Goal: Task Accomplishment & Management: Complete application form

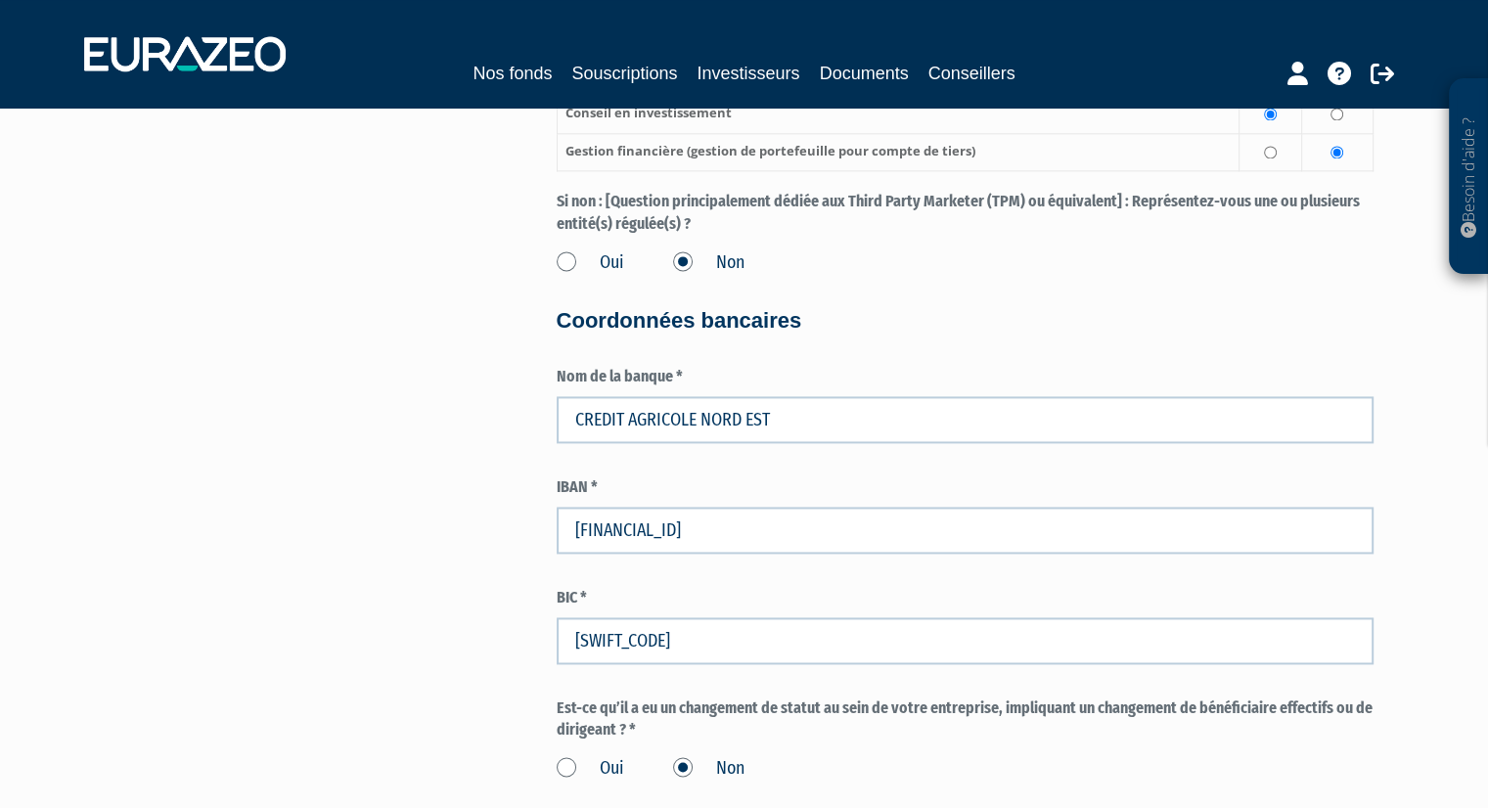
scroll to position [3001, 0]
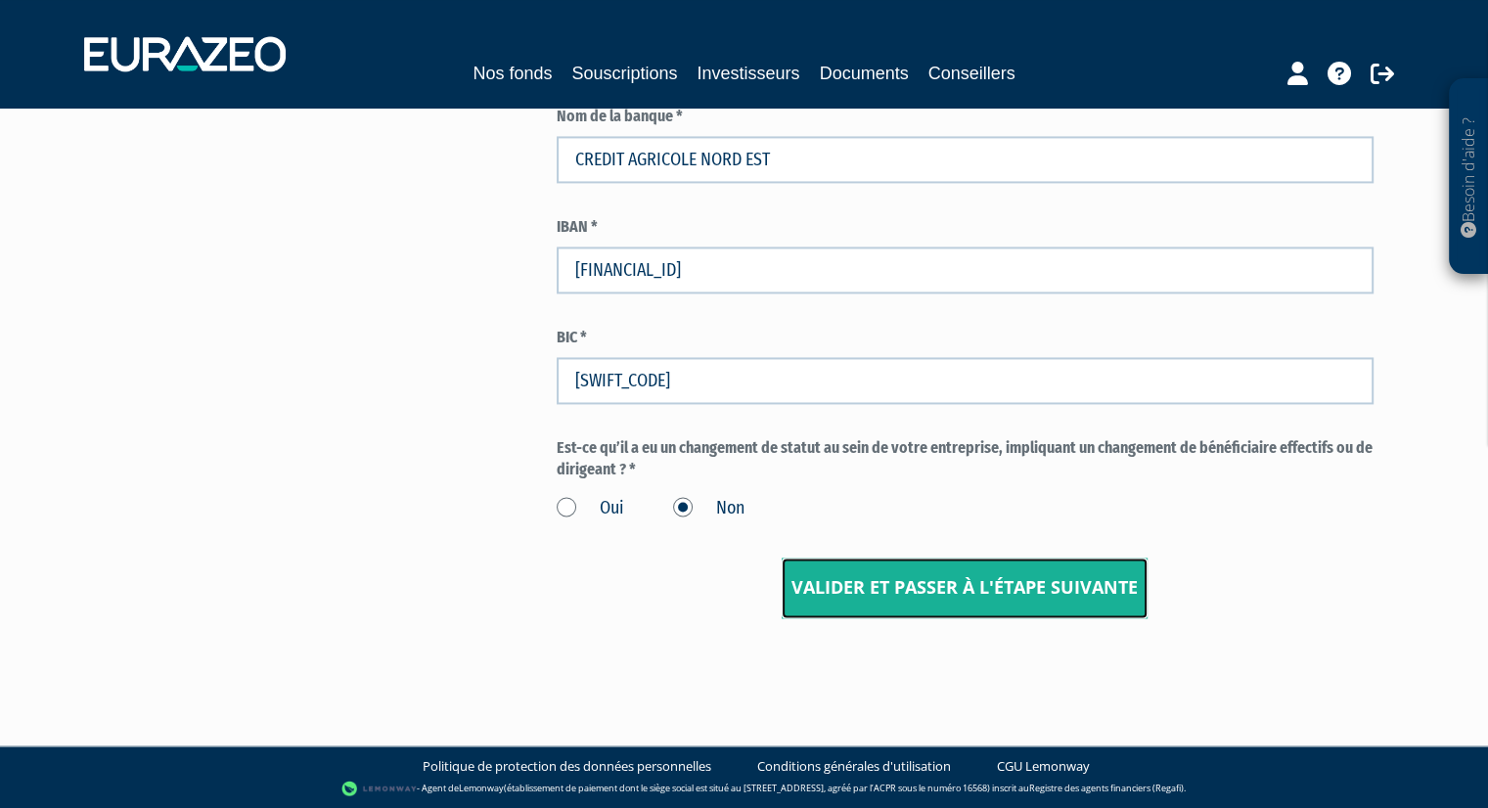
click at [993, 580] on input "Valider et passer à l'étape suivante" at bounding box center [965, 588] width 366 height 61
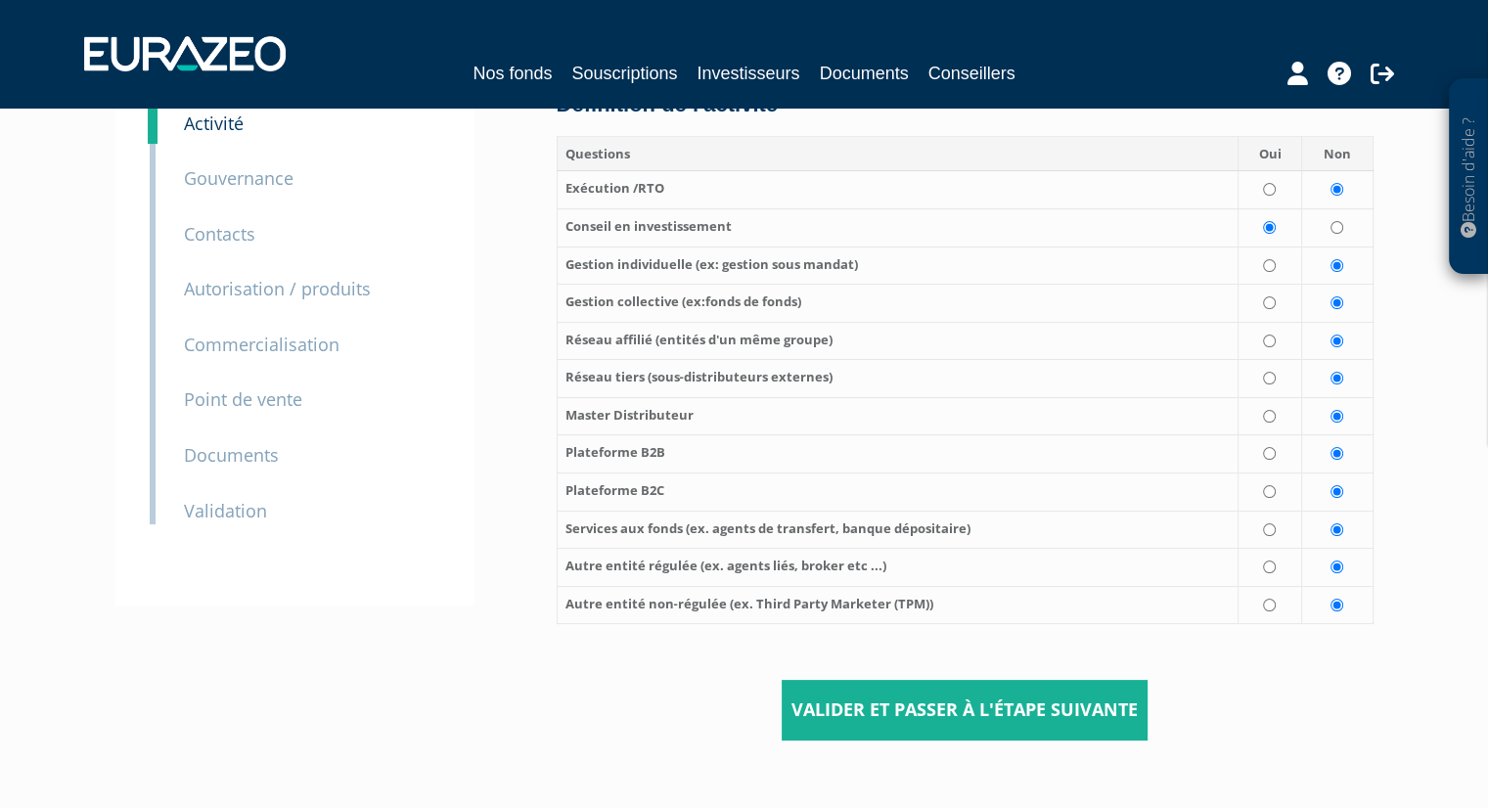
scroll to position [277, 0]
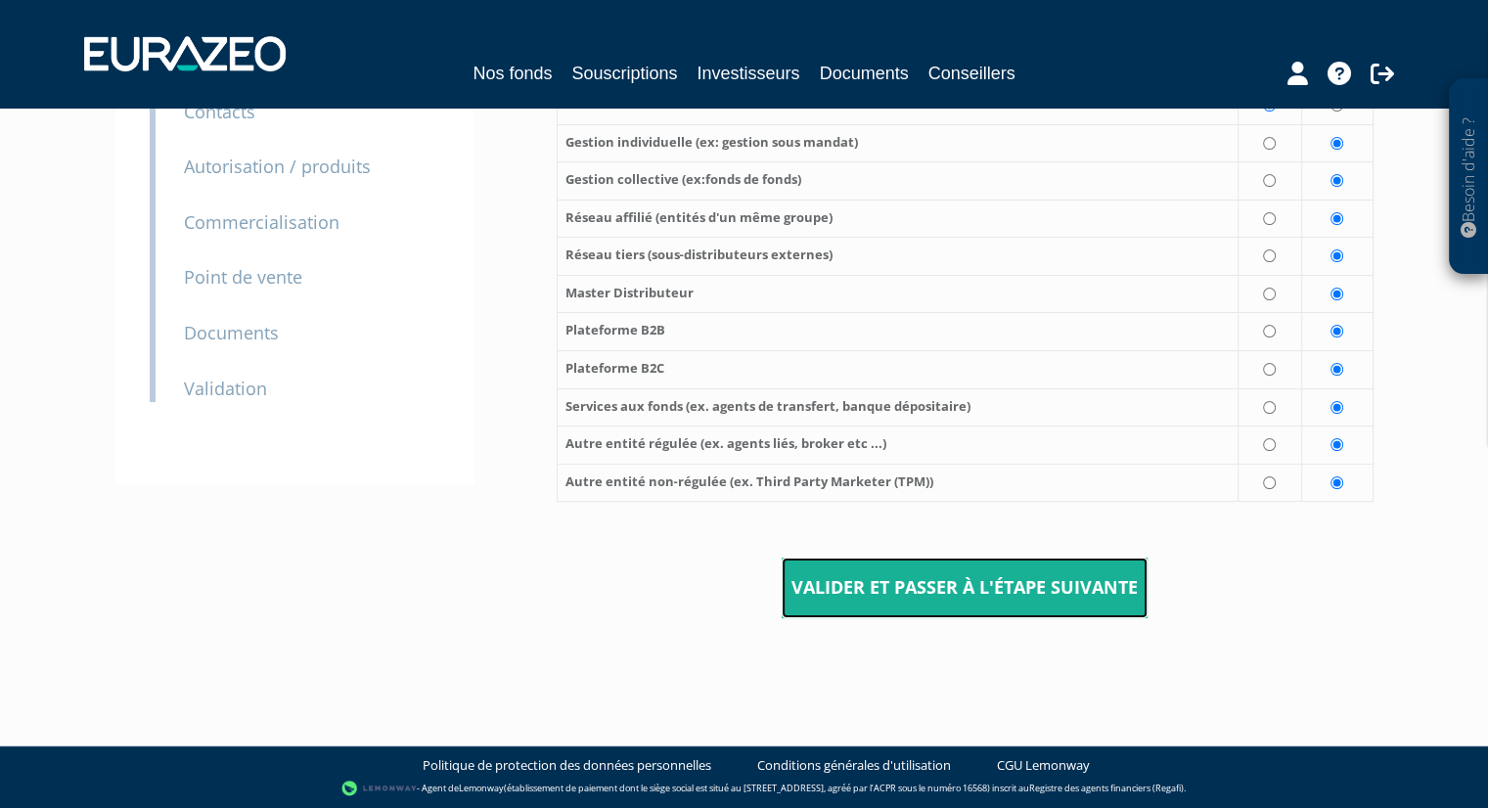
click at [1057, 599] on input "Valider et passer à l'étape suivante" at bounding box center [965, 588] width 366 height 61
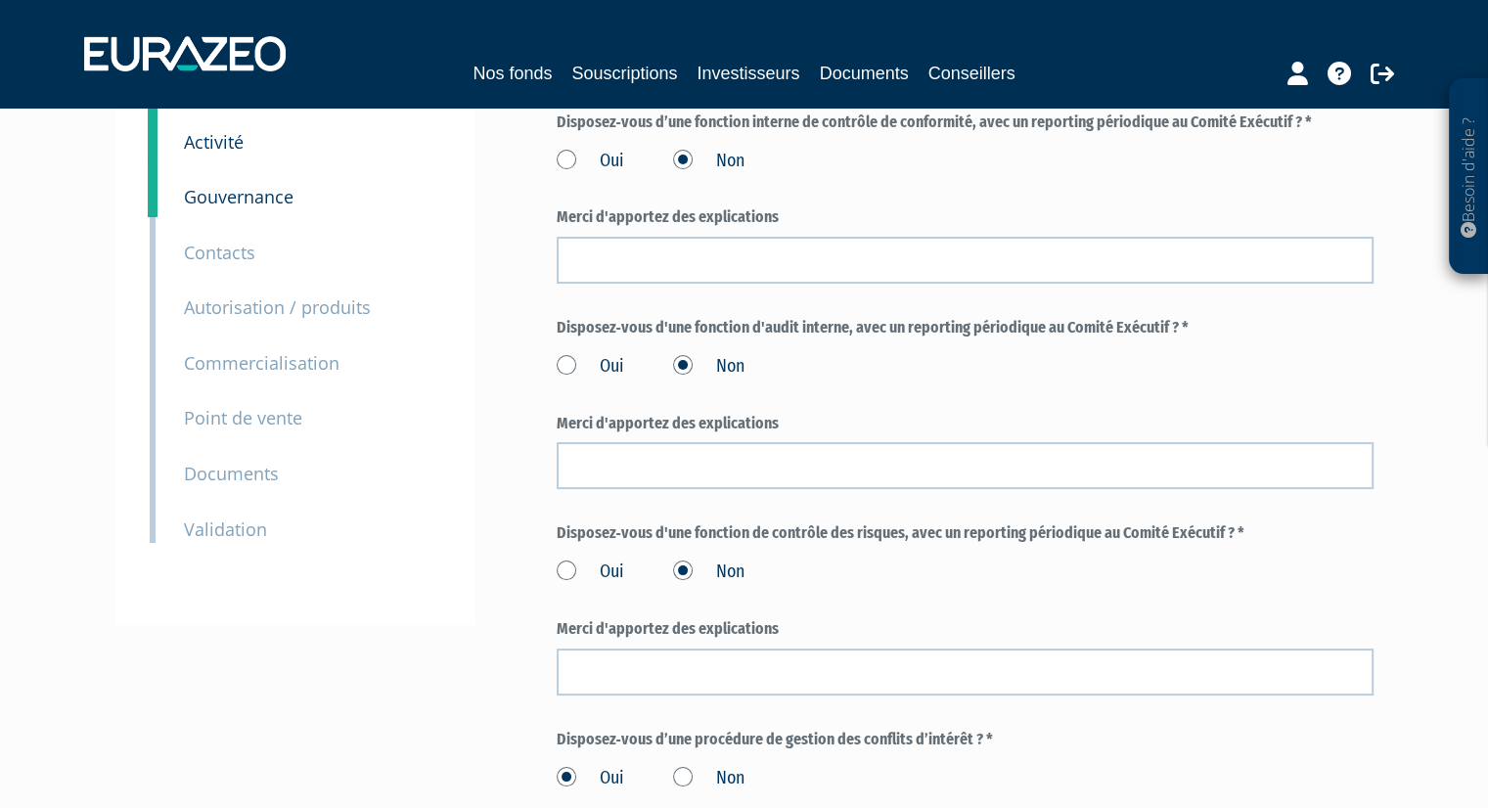
scroll to position [783, 0]
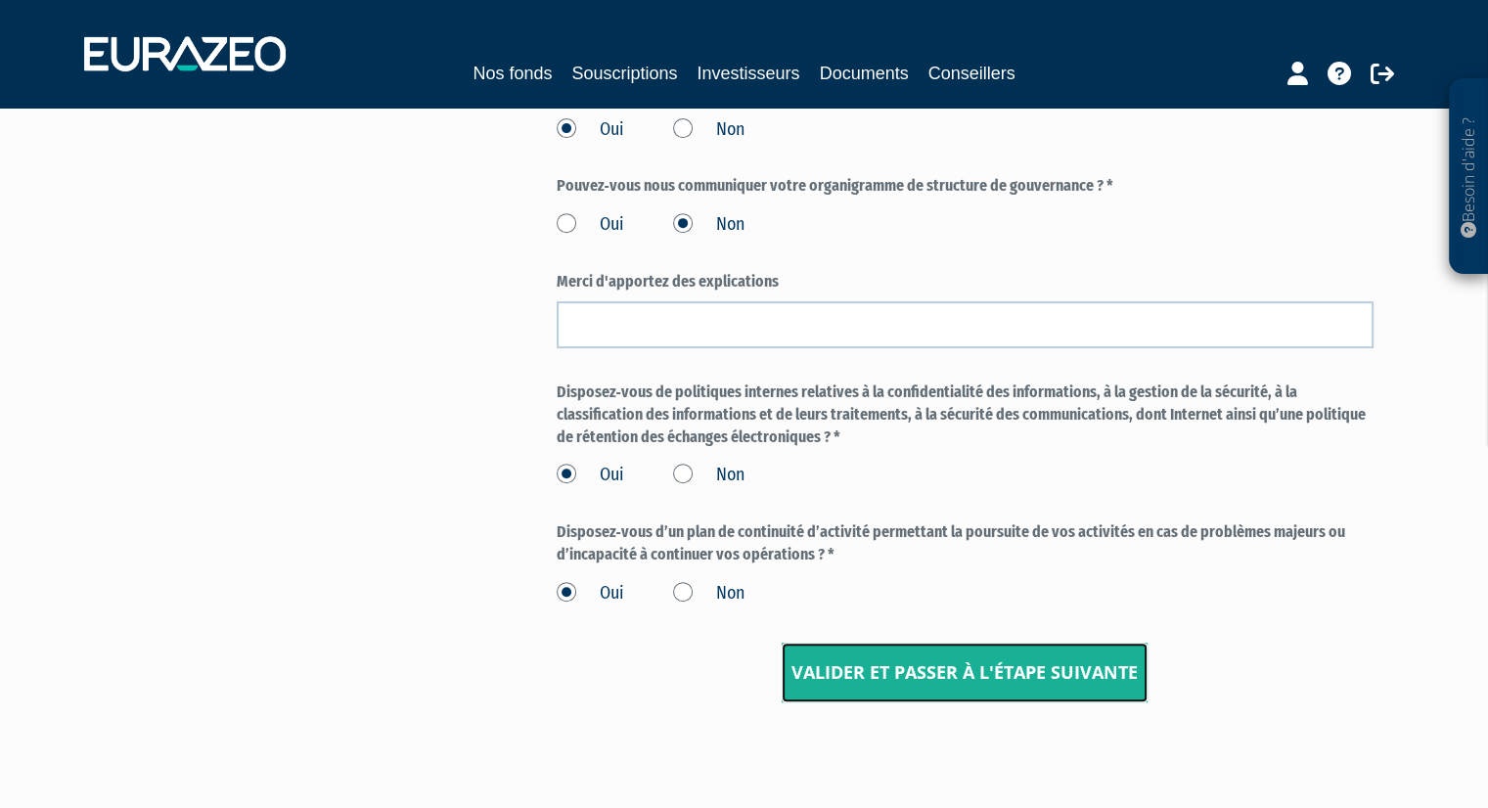
click at [1007, 653] on input "Valider et passer à l'étape suivante" at bounding box center [965, 673] width 366 height 61
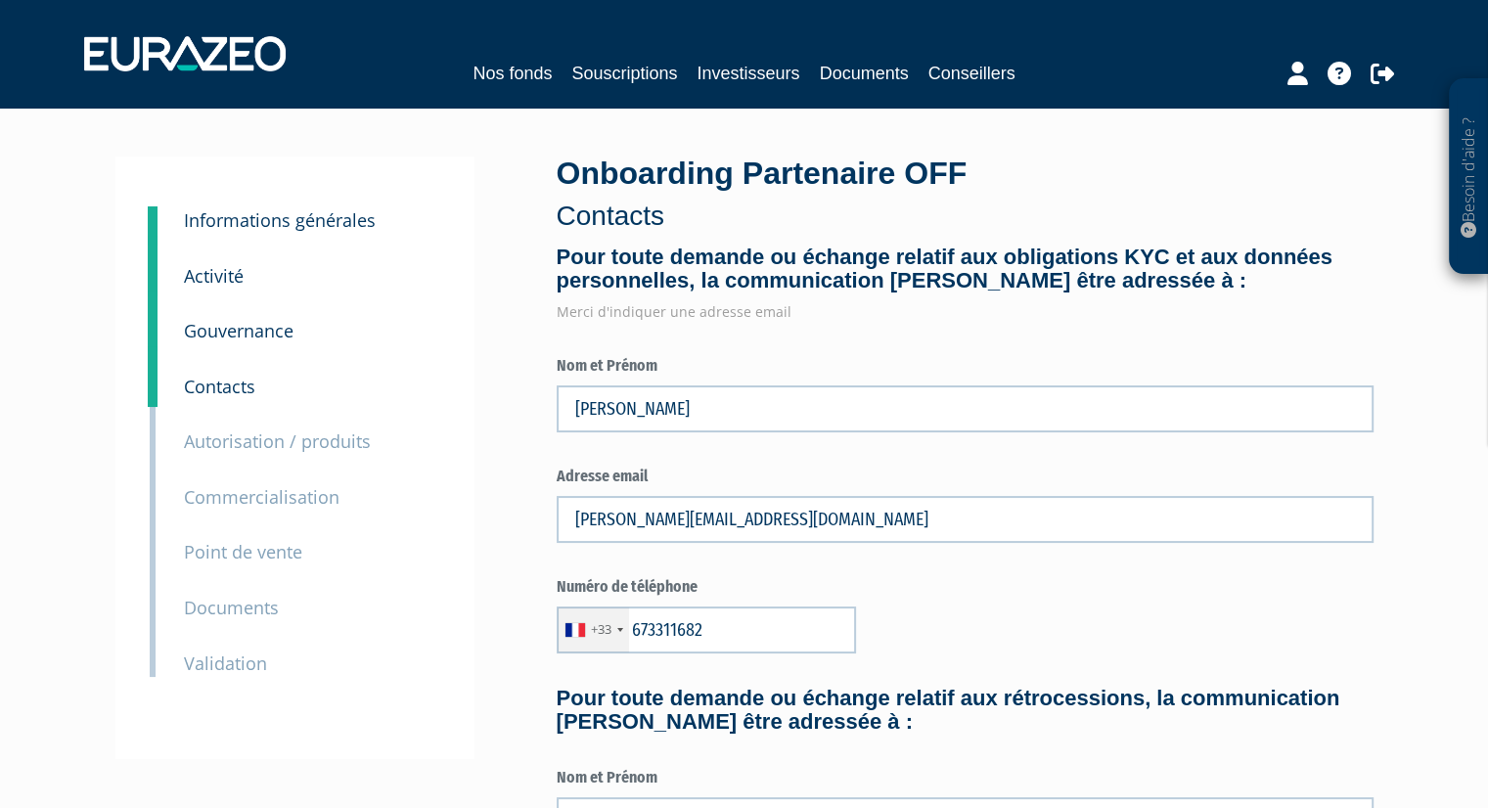
type input "6 73 31 16 82"
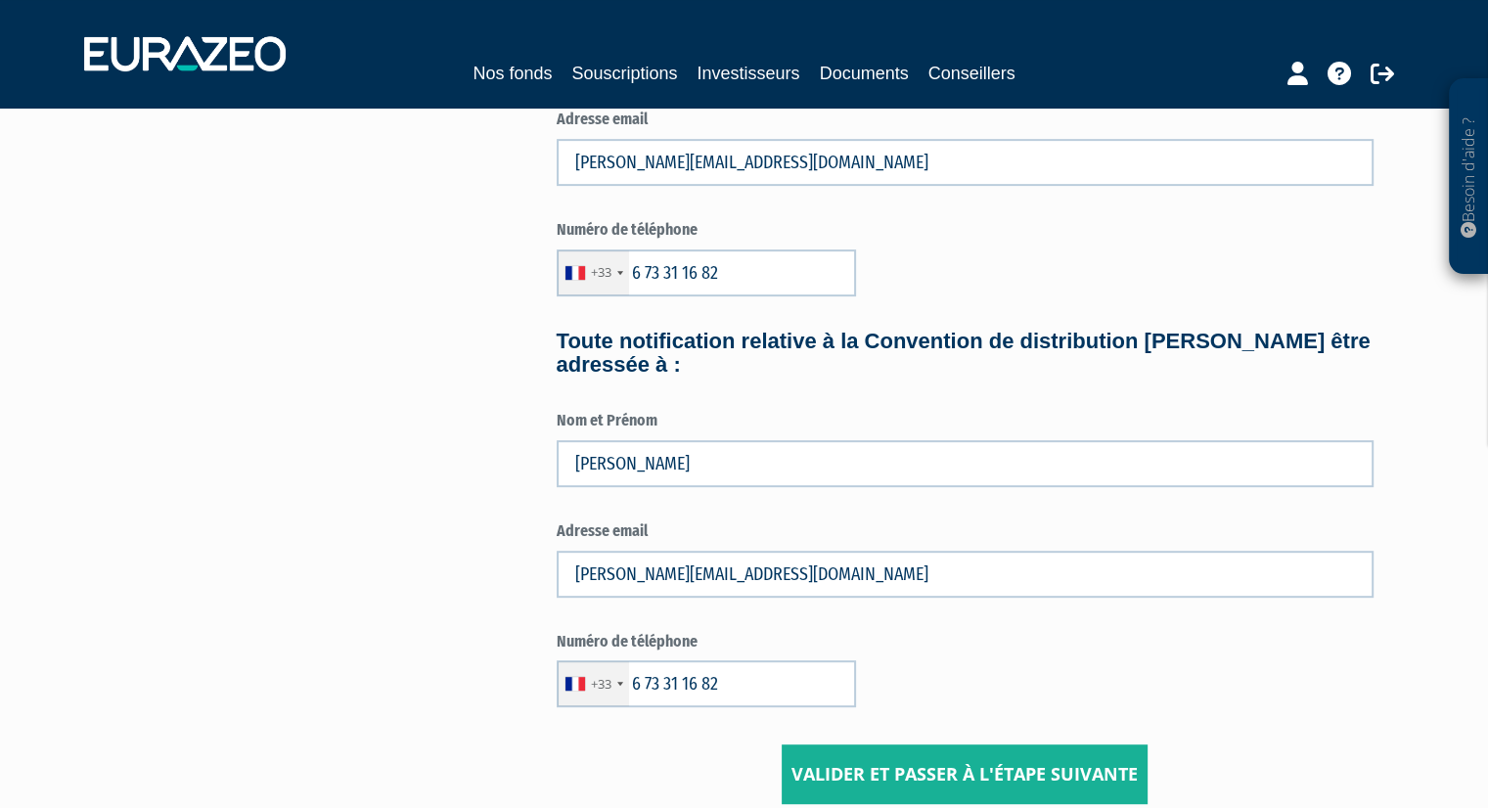
scroll to position [955, 0]
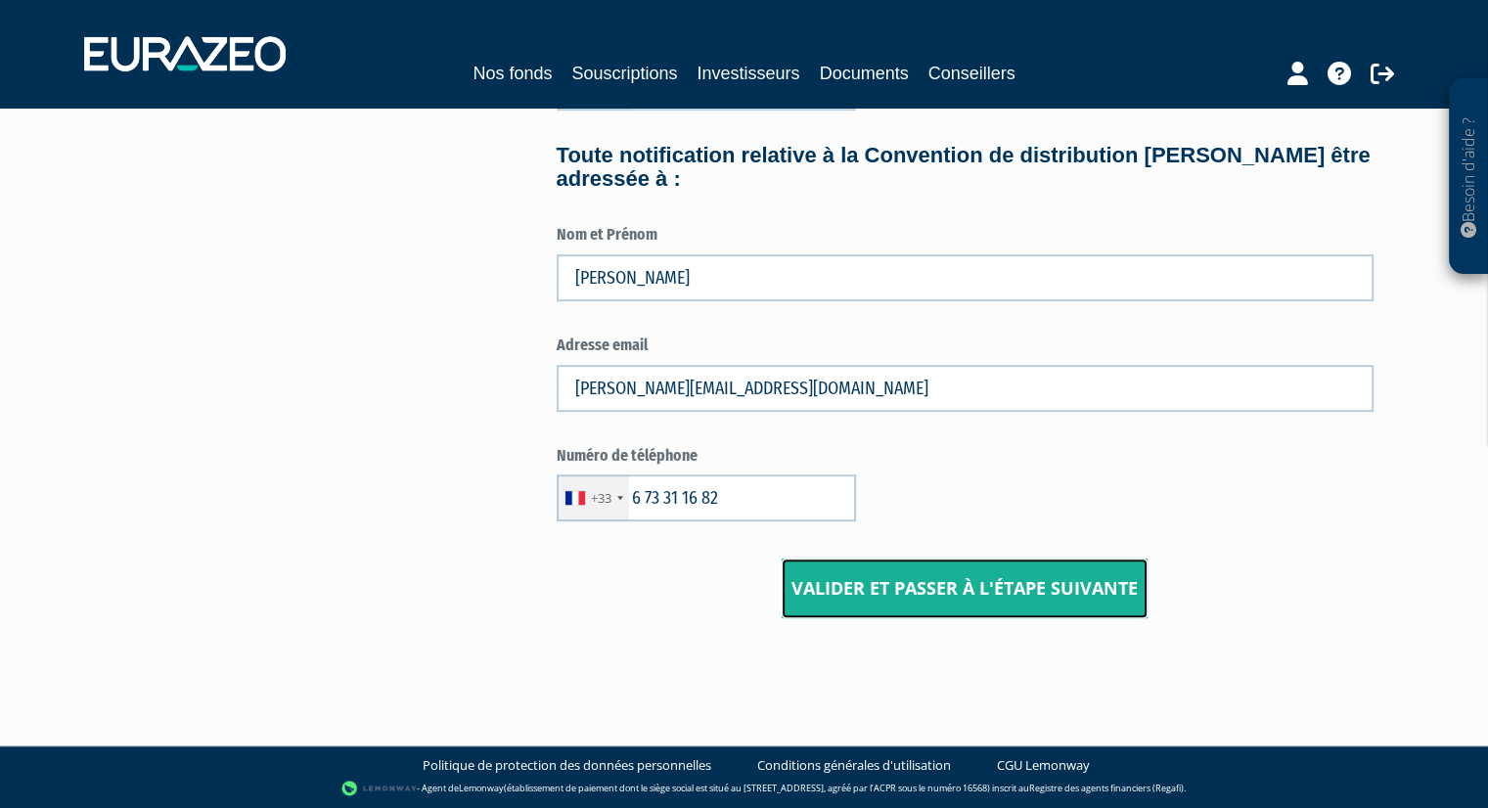
click at [1023, 591] on input "Valider et passer à l'étape suivante" at bounding box center [965, 589] width 366 height 61
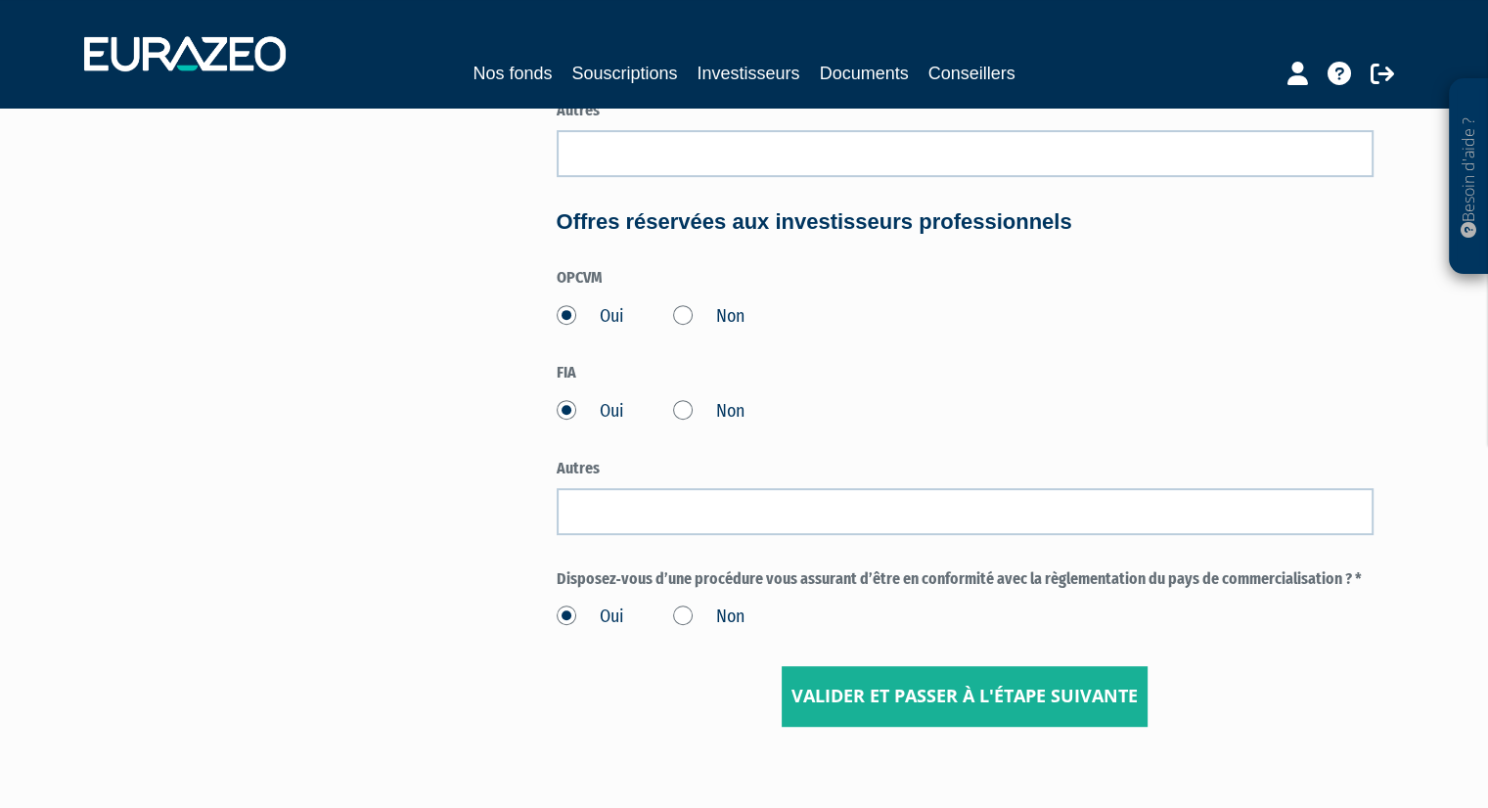
scroll to position [966, 0]
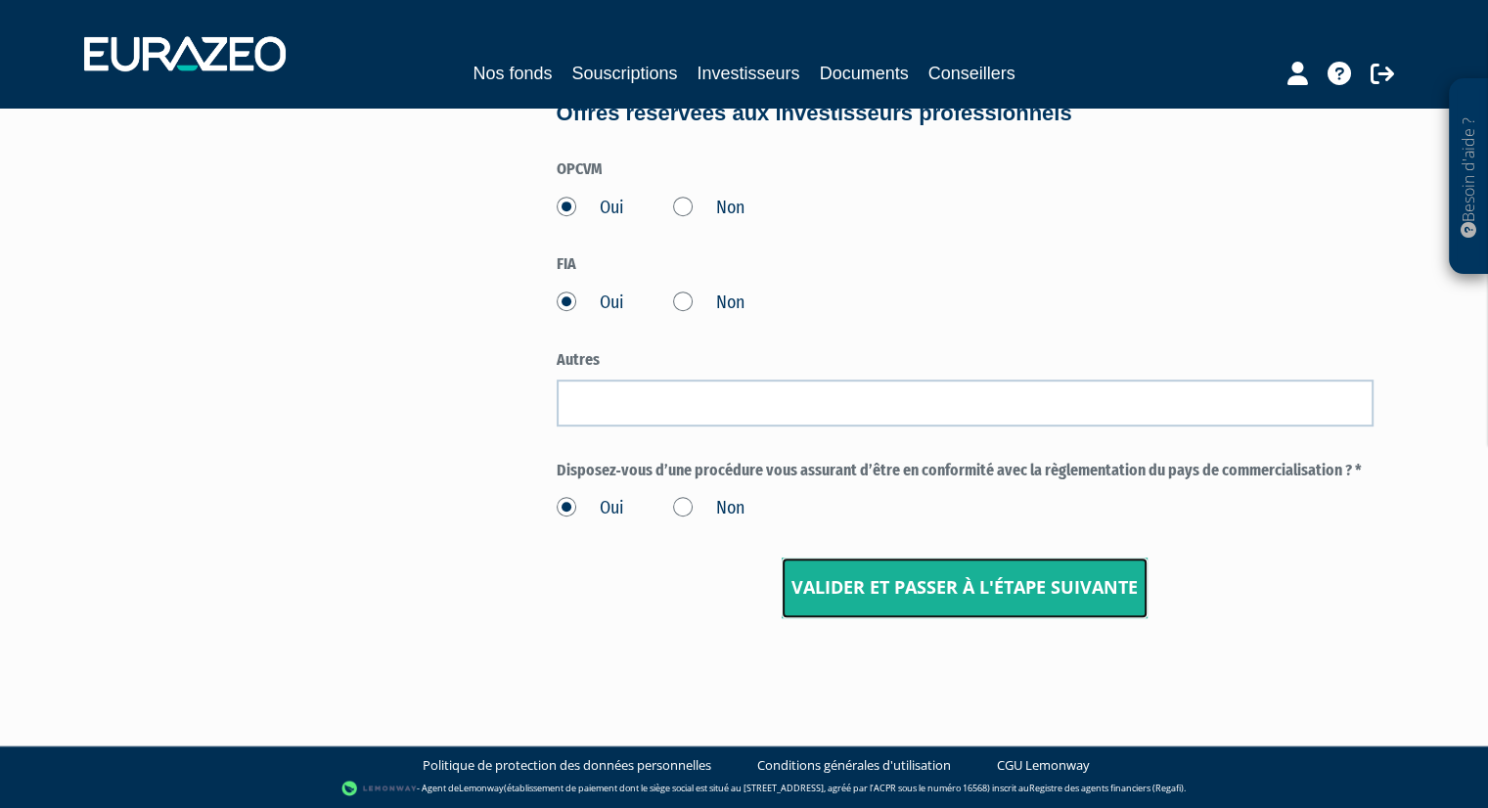
click at [1004, 605] on input "Valider et passer à l'étape suivante" at bounding box center [965, 588] width 366 height 61
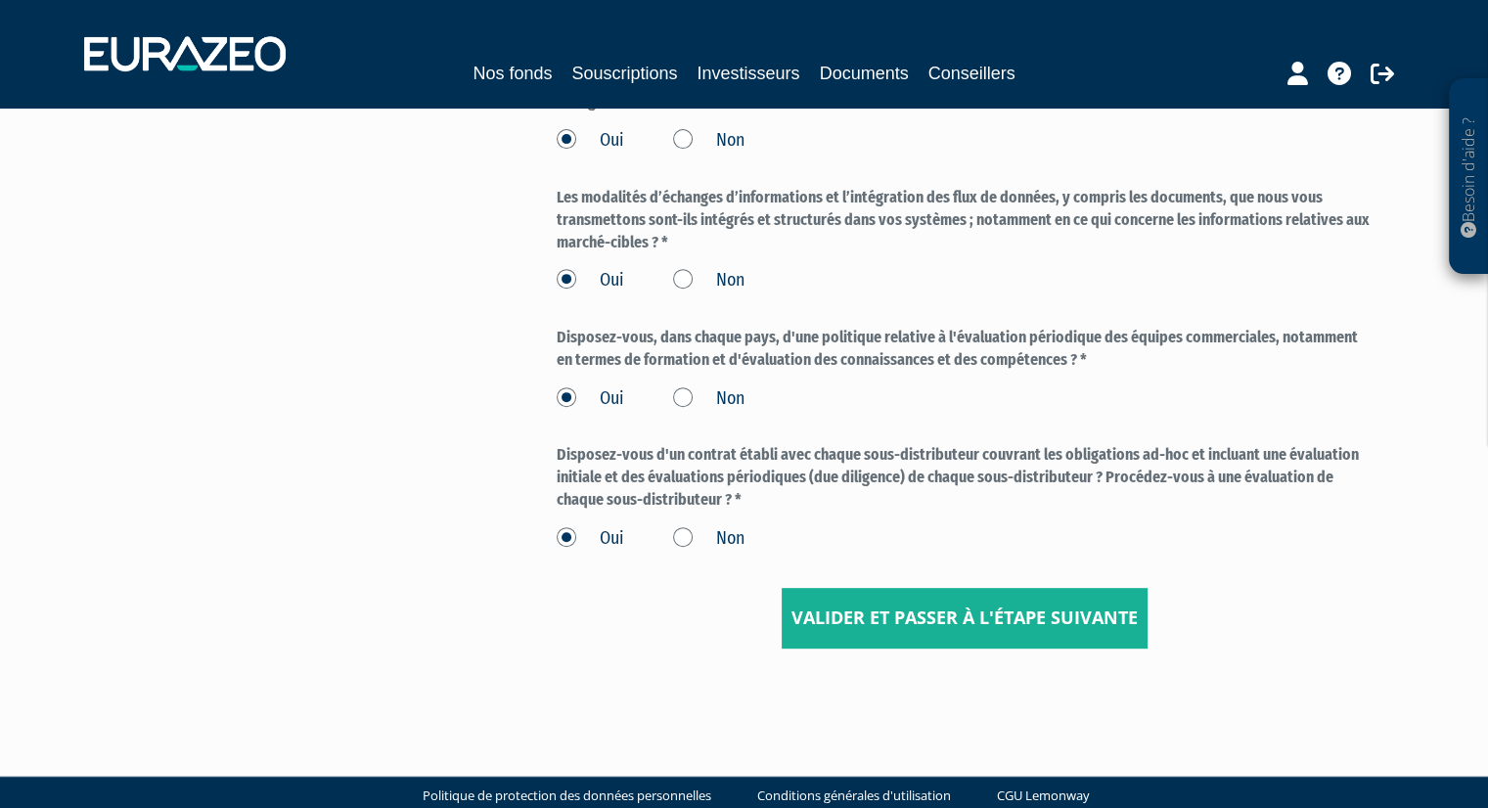
scroll to position [773, 0]
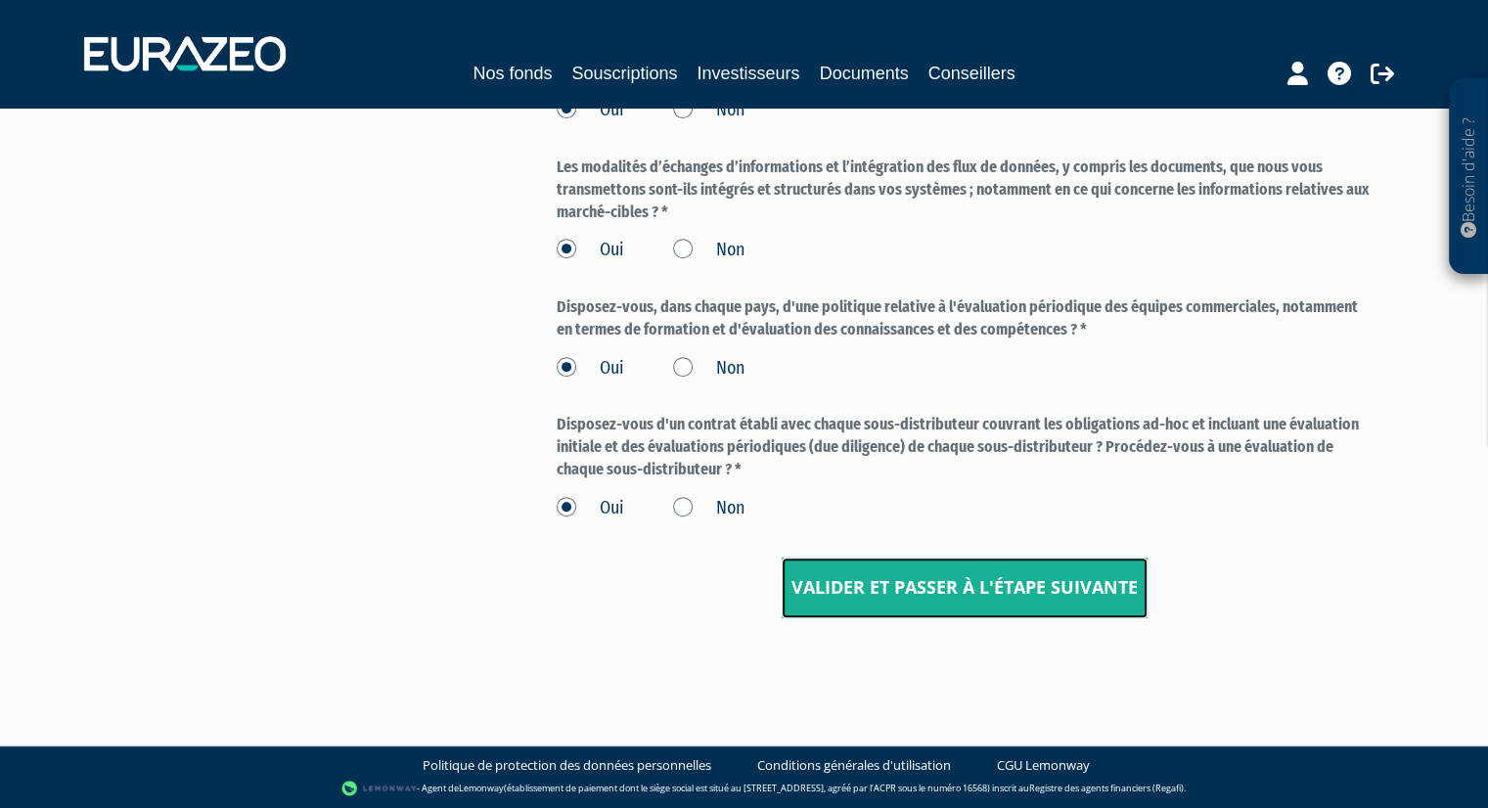
click at [1022, 572] on input "Valider et passer à l'étape suivante" at bounding box center [965, 588] width 366 height 61
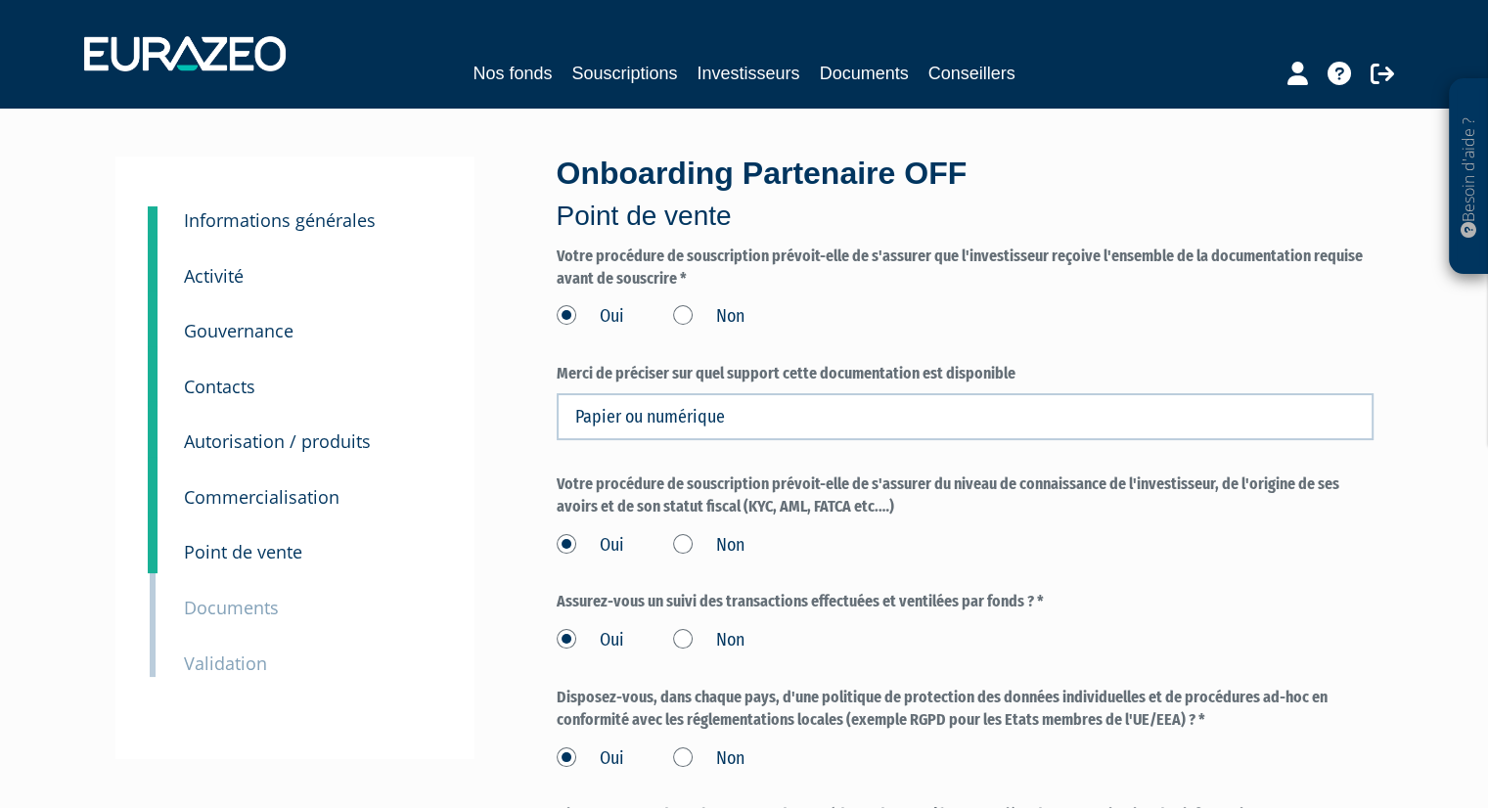
scroll to position [685, 0]
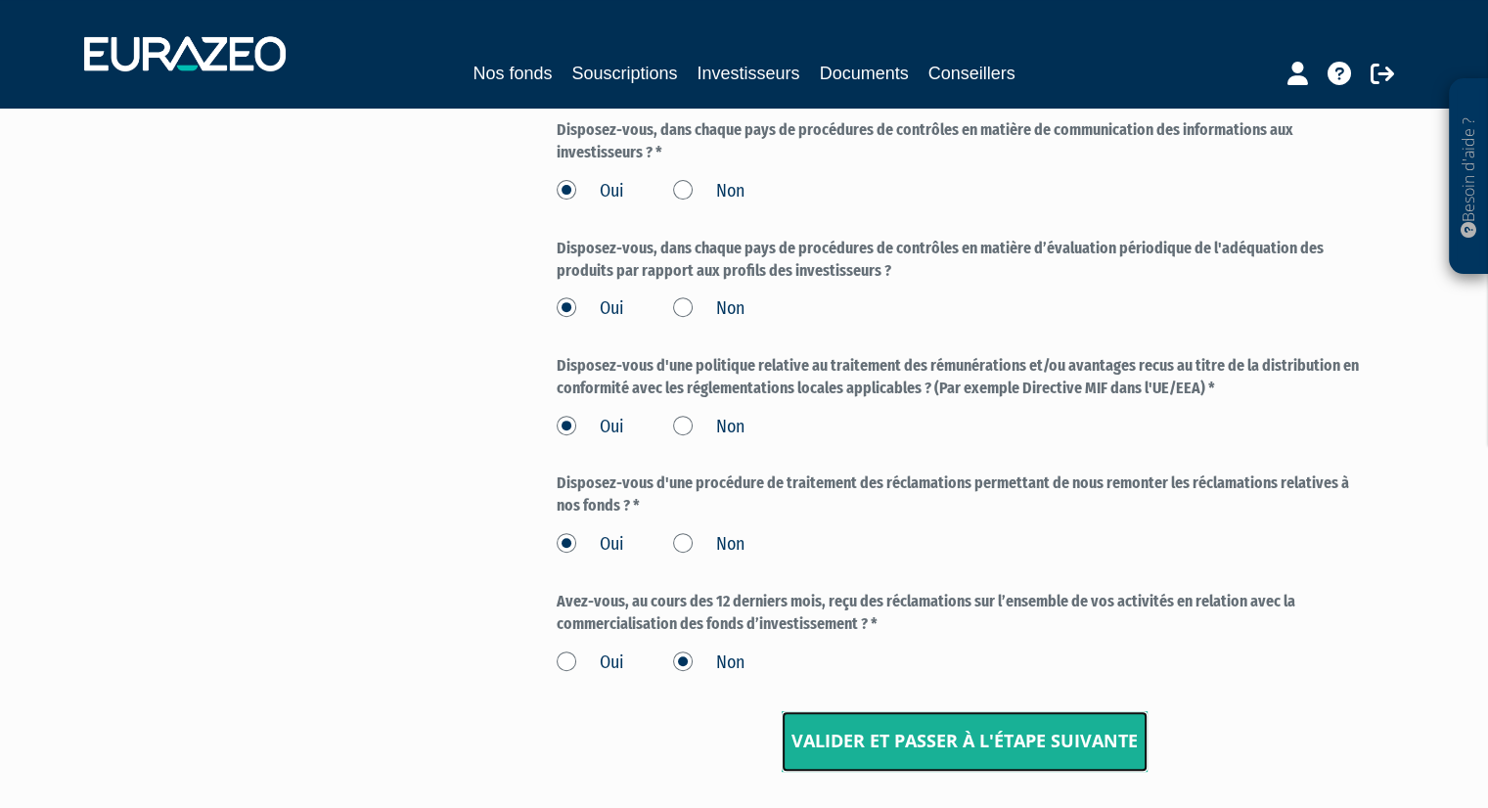
click at [981, 726] on input "Valider et passer à l'étape suivante" at bounding box center [965, 741] width 366 height 61
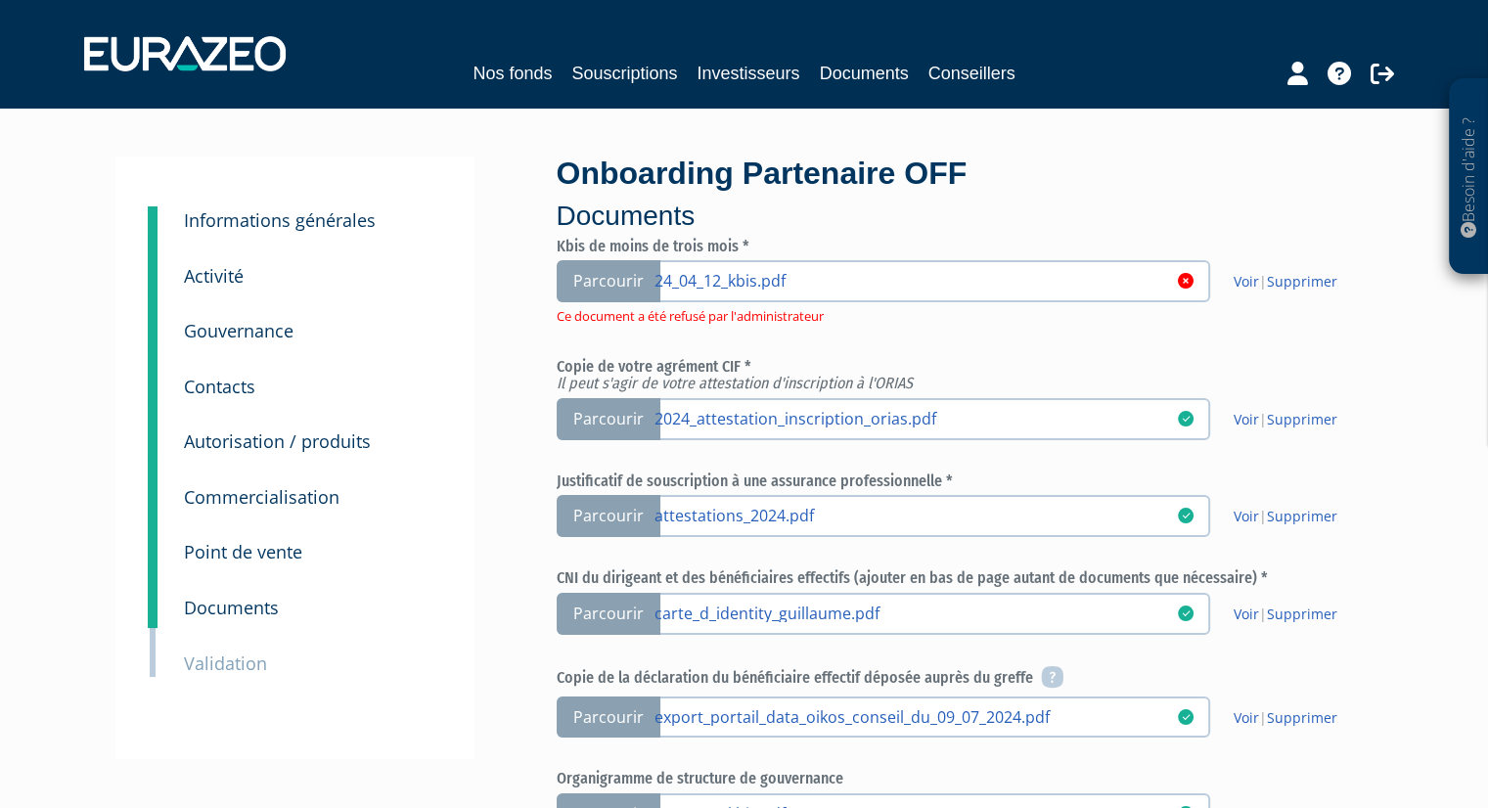
click at [612, 280] on span "Parcourir" at bounding box center [609, 281] width 104 height 42
click at [0, 0] on input "Parcourir 24_04_12_kbis.pdf" at bounding box center [0, 0] width 0 height 0
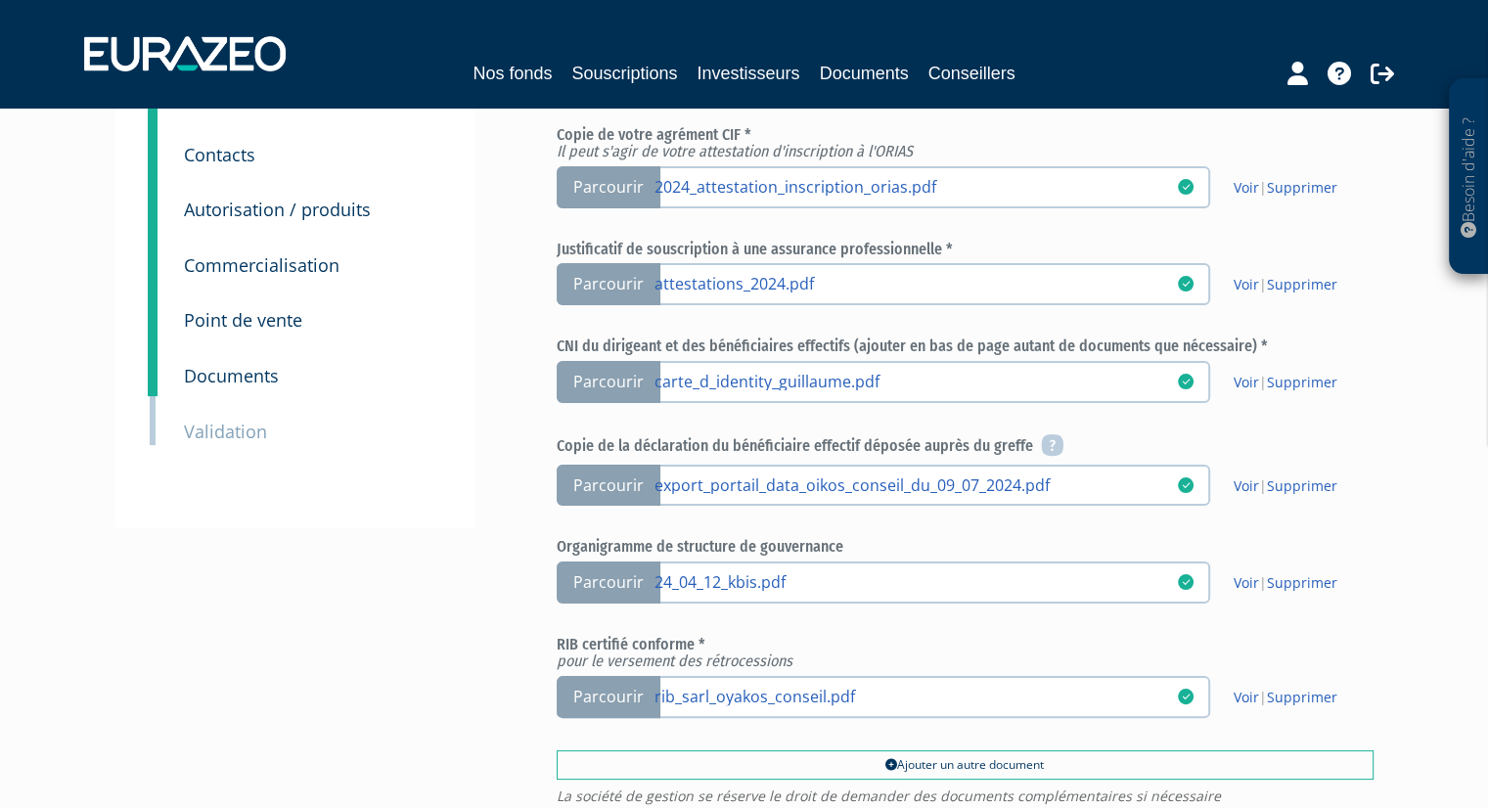
scroll to position [508, 0]
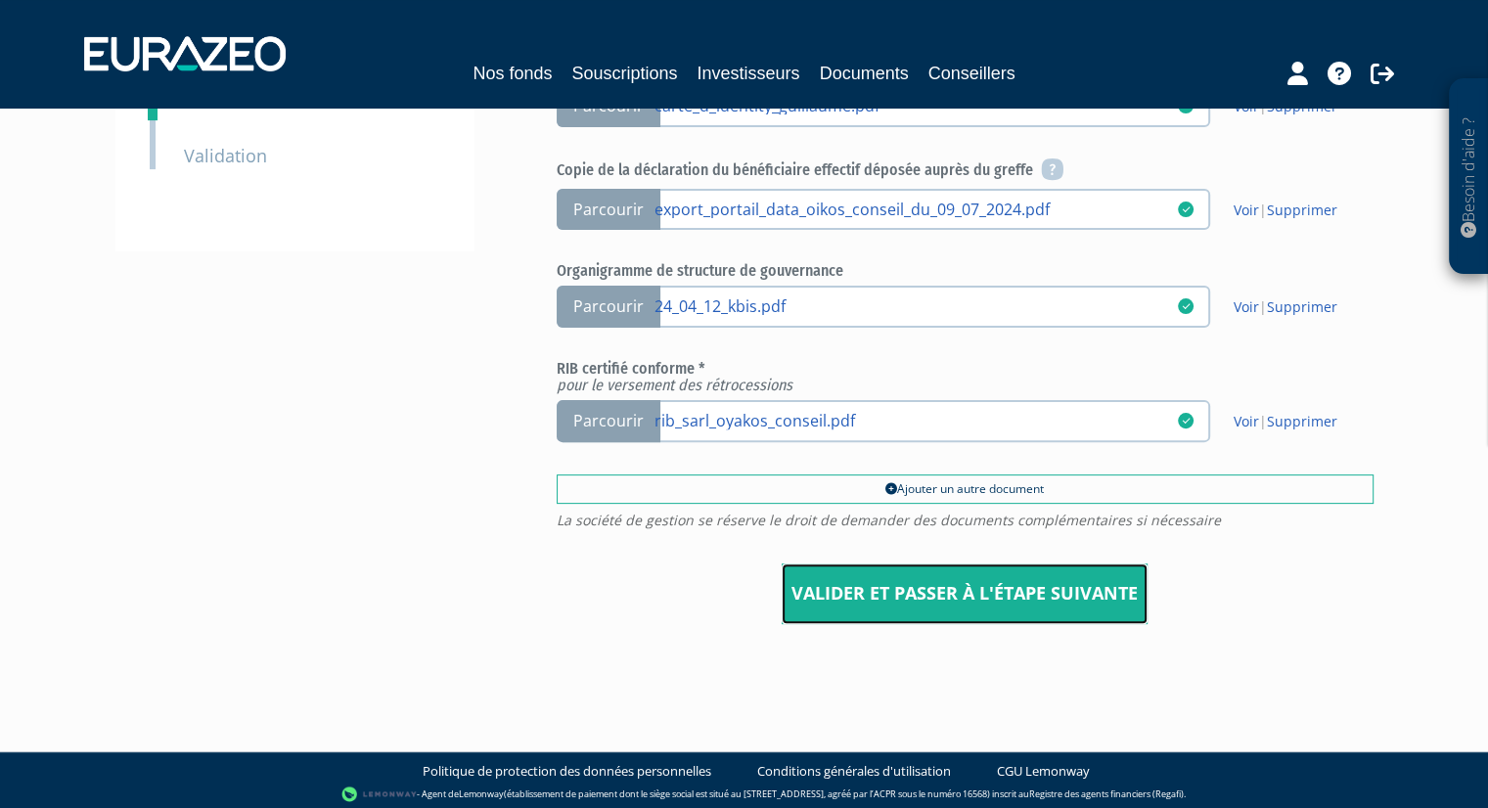
click at [1048, 580] on input "Valider et passer à l'étape suivante" at bounding box center [965, 594] width 366 height 61
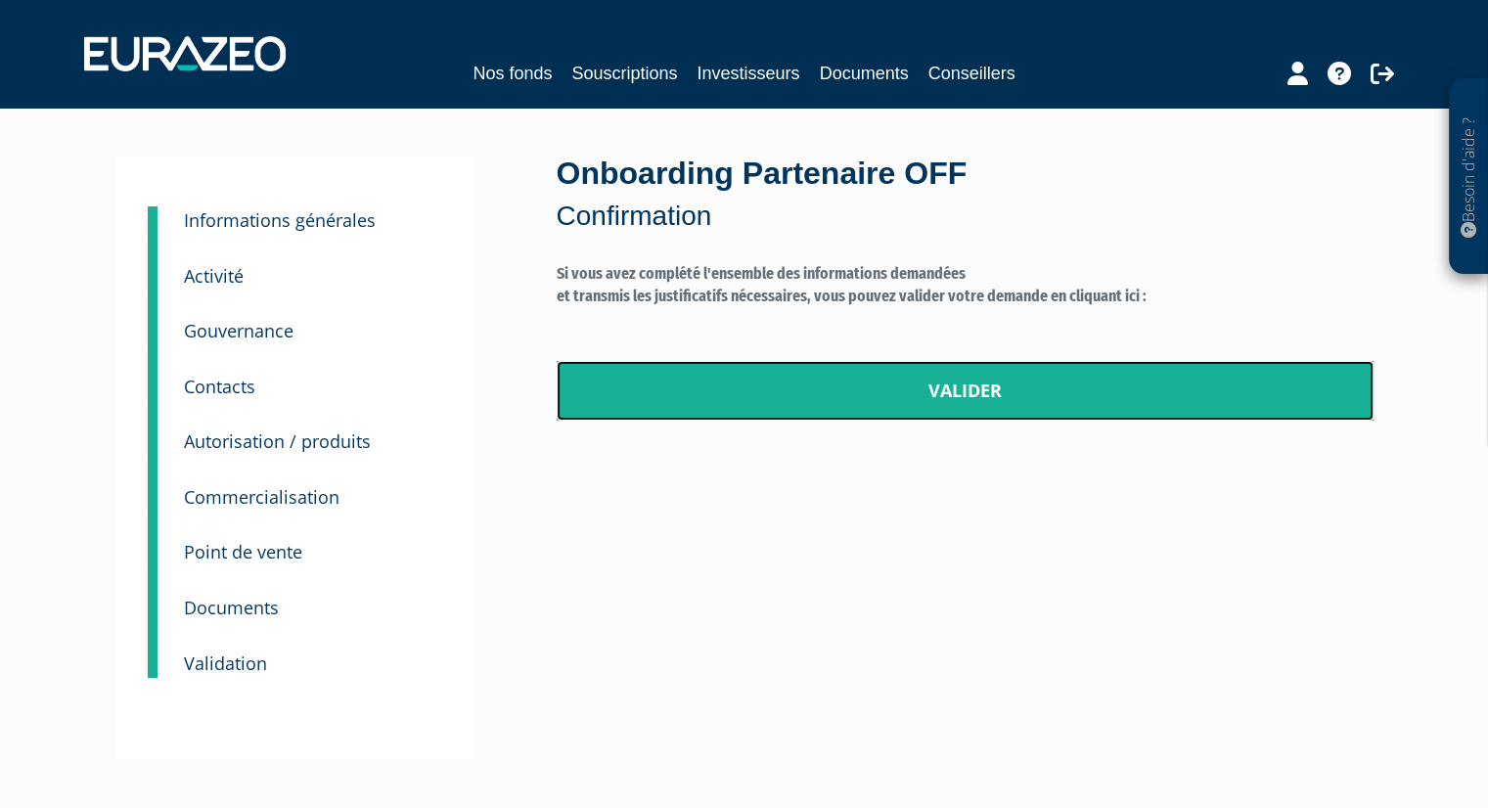
click at [967, 392] on link "Valider" at bounding box center [965, 391] width 817 height 61
